Goal: Task Accomplishment & Management: Manage account settings

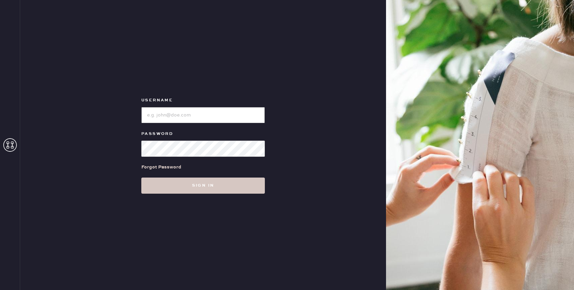
click at [188, 115] on input "loginName" at bounding box center [202, 115] width 123 height 16
click at [12, 145] on use at bounding box center [9, 144] width 13 height 13
